Goal: Task Accomplishment & Management: Use online tool/utility

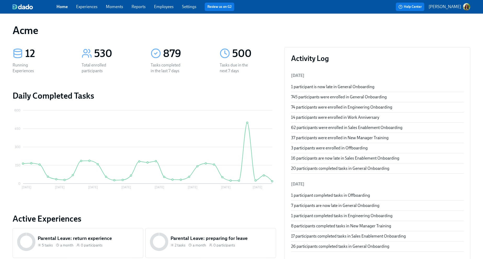
click at [90, 7] on link "Experiences" at bounding box center [86, 6] width 21 height 5
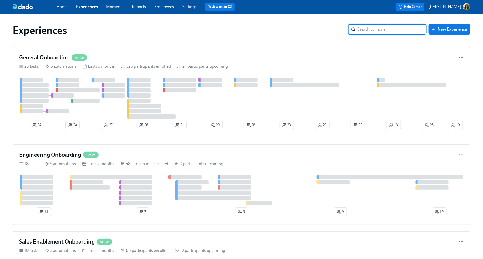
drag, startPoint x: 276, startPoint y: 64, endPoint x: 485, endPoint y: 86, distance: 211.1
click at [276, 64] on div "26 tasks 5 automations Lasts 3 months 326 participants enrolled 24 participants…" at bounding box center [241, 67] width 445 height 6
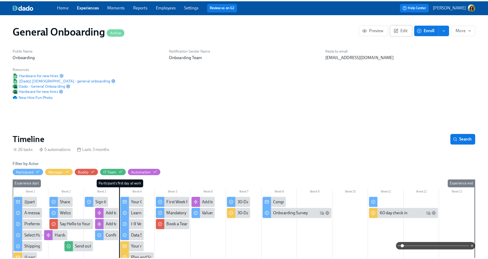
scroll to position [0, 5952]
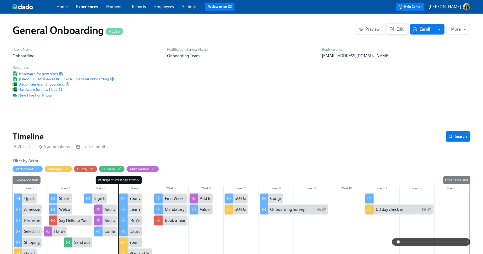
click at [402, 28] on span "Edit" at bounding box center [397, 29] width 13 height 5
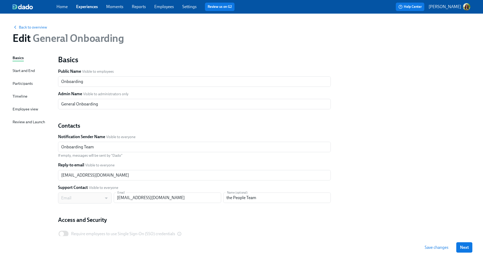
click at [18, 95] on div "Timeline" at bounding box center [20, 96] width 15 height 6
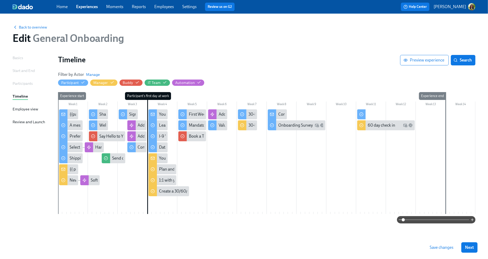
click at [96, 210] on div at bounding box center [267, 161] width 418 height 105
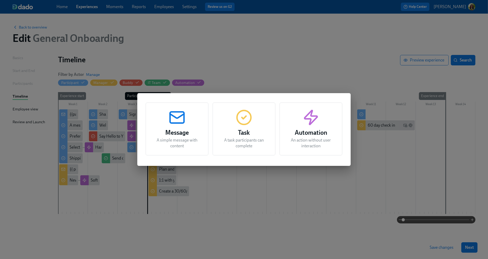
click at [432, 217] on div "Message A simple message with content Task A task participants can complete Aut…" at bounding box center [244, 129] width 488 height 259
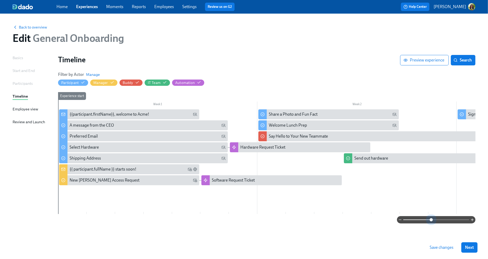
click at [432, 219] on span at bounding box center [437, 219] width 66 height 7
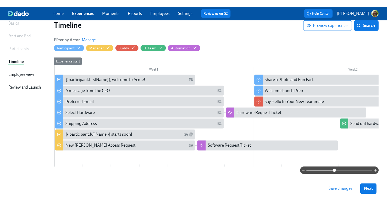
scroll to position [41, 0]
